Goal: Task Accomplishment & Management: Use online tool/utility

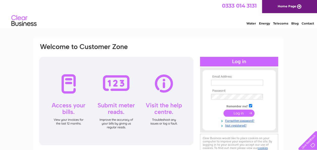
click at [218, 82] on input "text" at bounding box center [237, 83] width 52 height 6
type input "archibald.wright@btinternet.com"
click at [241, 113] on input "submit" at bounding box center [238, 112] width 31 height 7
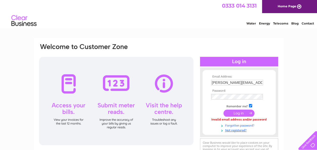
click at [235, 125] on link "Forgotten password?" at bounding box center [239, 124] width 57 height 5
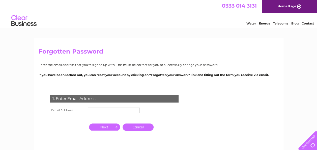
click at [100, 127] on input "button" at bounding box center [104, 126] width 31 height 7
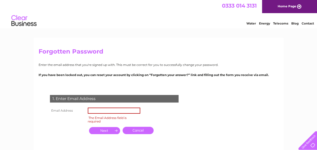
click at [95, 109] on input "text" at bounding box center [114, 110] width 52 height 6
type input "archibald.wright@btinternet.com"
click at [109, 131] on input "button" at bounding box center [104, 130] width 31 height 7
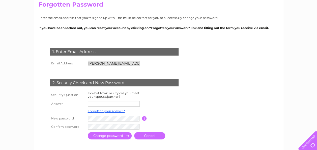
scroll to position [50, 0]
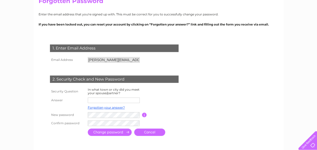
click at [102, 98] on input "text" at bounding box center [114, 100] width 52 height 6
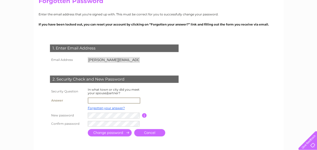
type input "port glasgow"
click at [114, 134] on input "submit" at bounding box center [110, 132] width 44 height 7
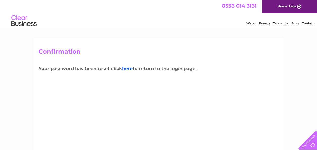
click at [128, 67] on link "here" at bounding box center [127, 69] width 11 height 6
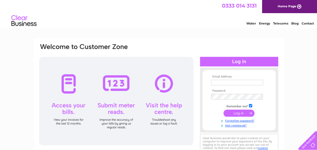
type input "[PERSON_NAME][EMAIL_ADDRESS][PERSON_NAME][DOMAIN_NAME]"
click at [235, 111] on input "submit" at bounding box center [238, 112] width 31 height 7
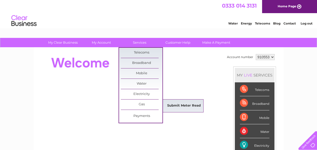
click at [175, 103] on link "Submit Meter Read" at bounding box center [184, 106] width 42 height 10
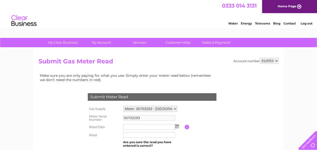
click at [176, 126] on img at bounding box center [177, 126] width 4 height 4
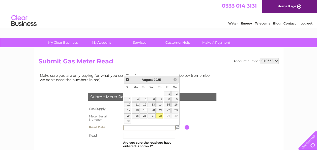
click at [159, 115] on link "28" at bounding box center [159, 115] width 7 height 5
type input "[DATE]"
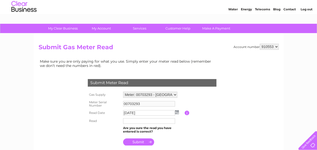
scroll to position [25, 0]
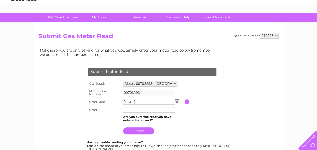
click at [127, 109] on input "text" at bounding box center [149, 110] width 52 height 6
type input "2109"
click at [143, 130] on input "submit" at bounding box center [138, 130] width 31 height 7
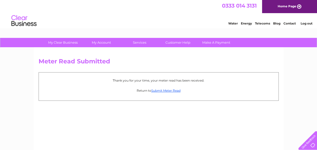
click at [305, 23] on link "Log out" at bounding box center [306, 23] width 12 height 4
